Goal: Task Accomplishment & Management: Use online tool/utility

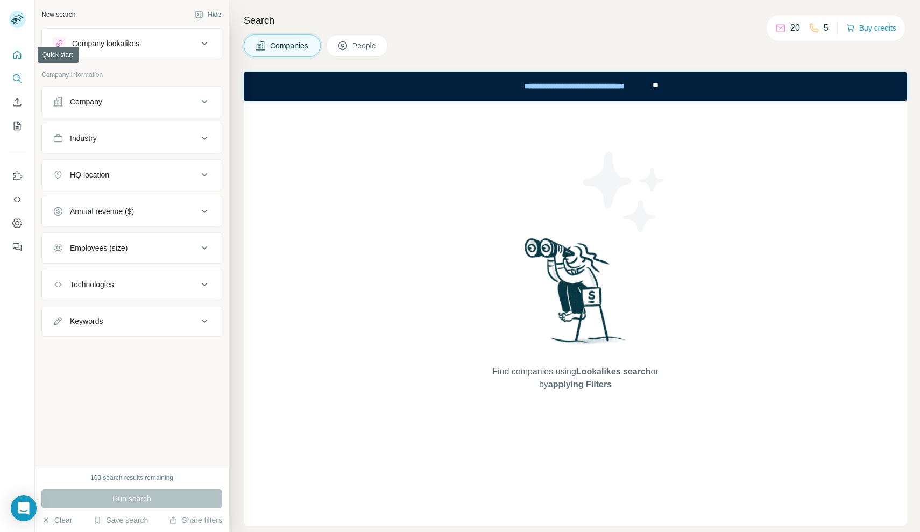
click at [19, 56] on icon "Quick start" at bounding box center [17, 54] width 11 height 11
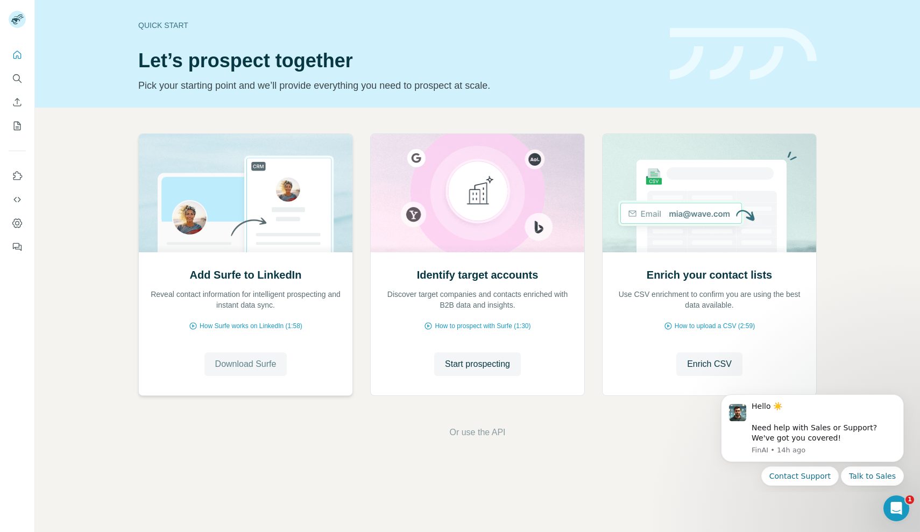
click at [252, 361] on span "Download Surfe" at bounding box center [245, 364] width 61 height 13
click at [495, 370] on span "Start prospecting" at bounding box center [477, 364] width 65 height 13
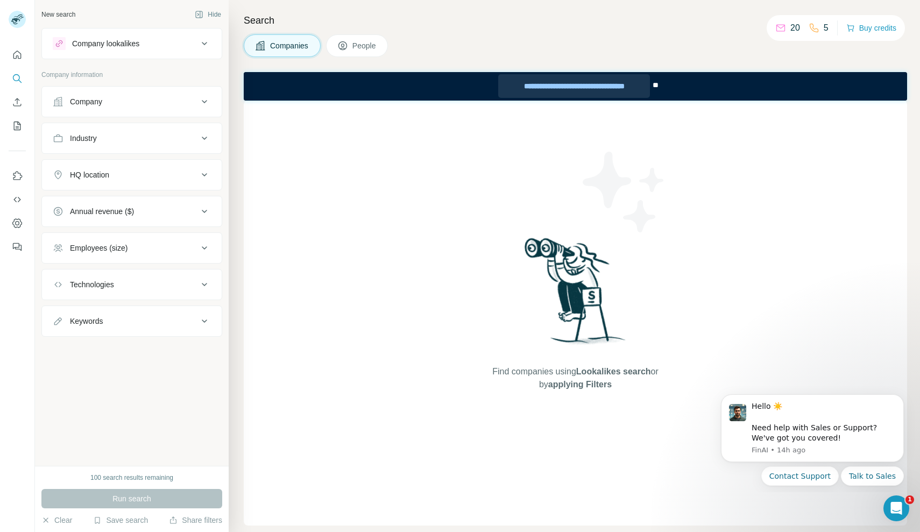
click at [597, 87] on div "**********" at bounding box center [574, 86] width 152 height 24
click at [784, 25] on icon at bounding box center [780, 28] width 11 height 11
click at [22, 222] on icon "Dashboard" at bounding box center [17, 223] width 11 height 11
click at [13, 224] on icon "Dashboard" at bounding box center [17, 223] width 11 height 11
